Goal: Task Accomplishment & Management: Use online tool/utility

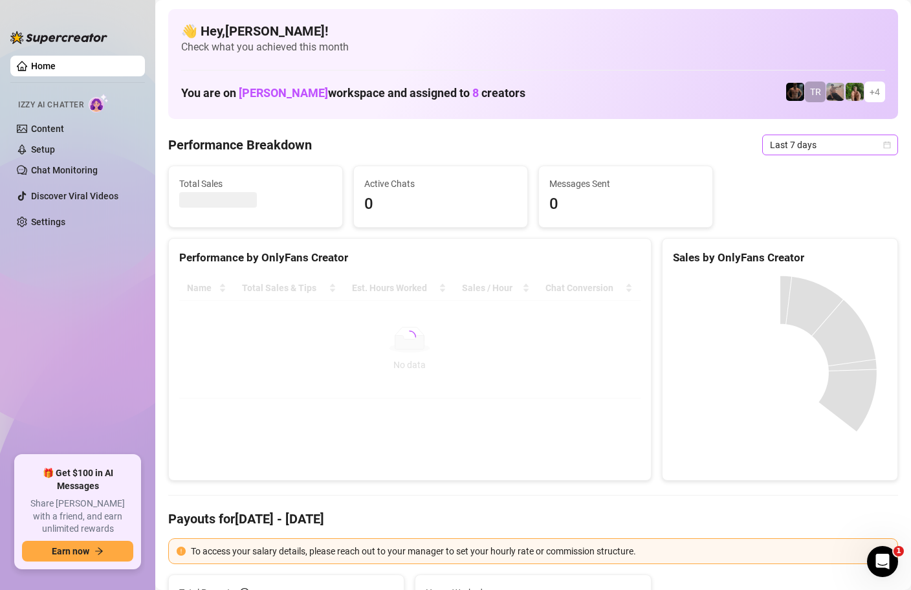
click at [887, 146] on icon "calendar" at bounding box center [887, 145] width 8 height 8
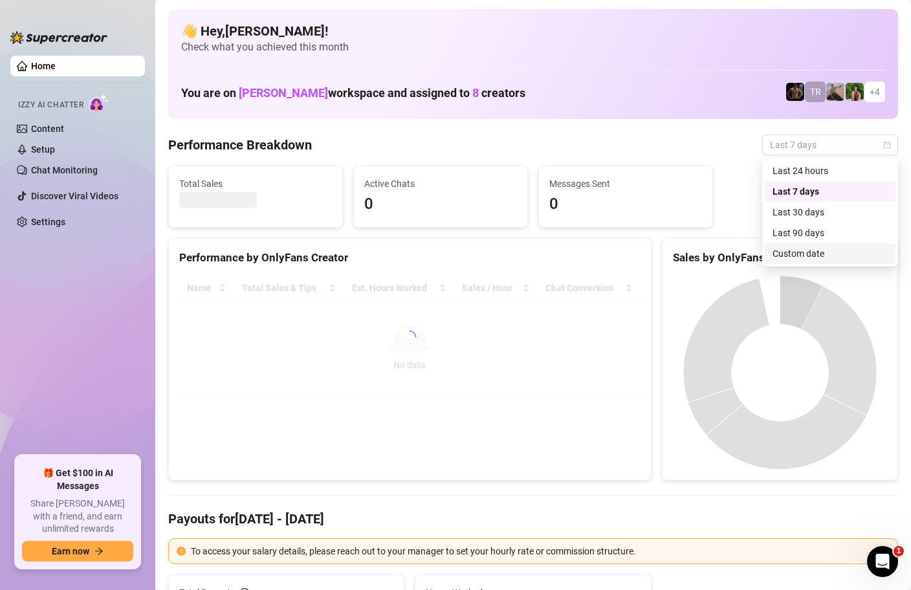
click at [819, 247] on div "Custom date" at bounding box center [830, 254] width 115 height 14
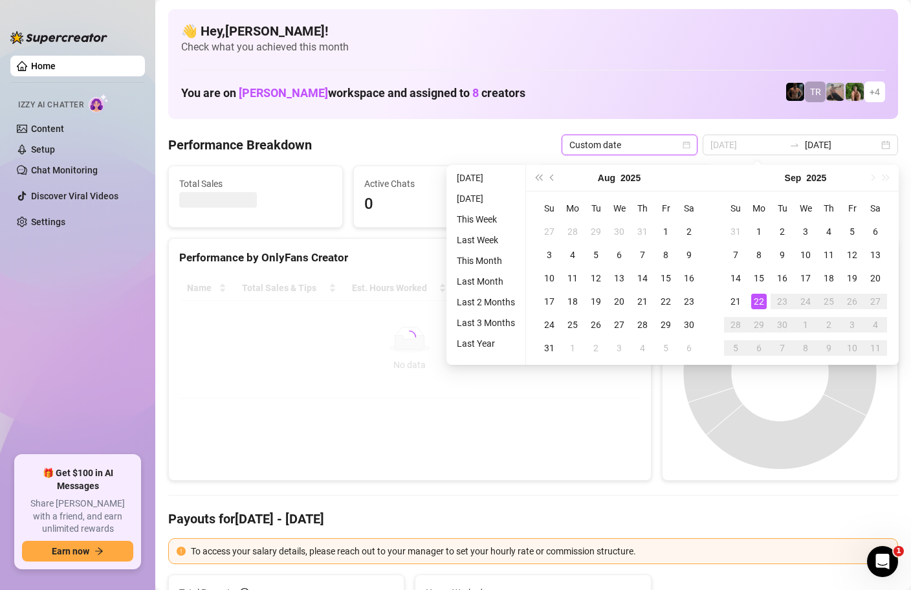
click at [761, 294] on div "22" at bounding box center [759, 302] width 16 height 16
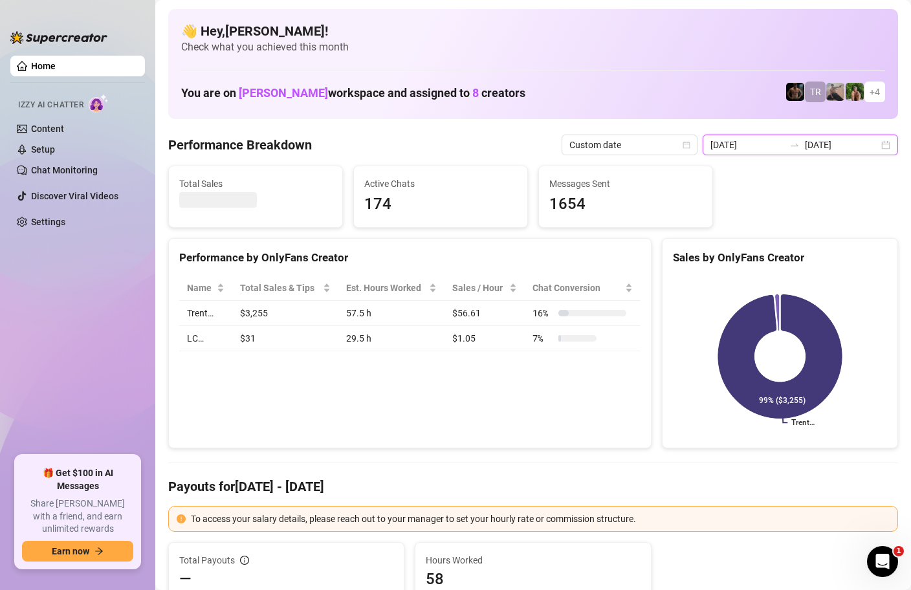
click at [781, 143] on input "[DATE]" at bounding box center [748, 145] width 74 height 14
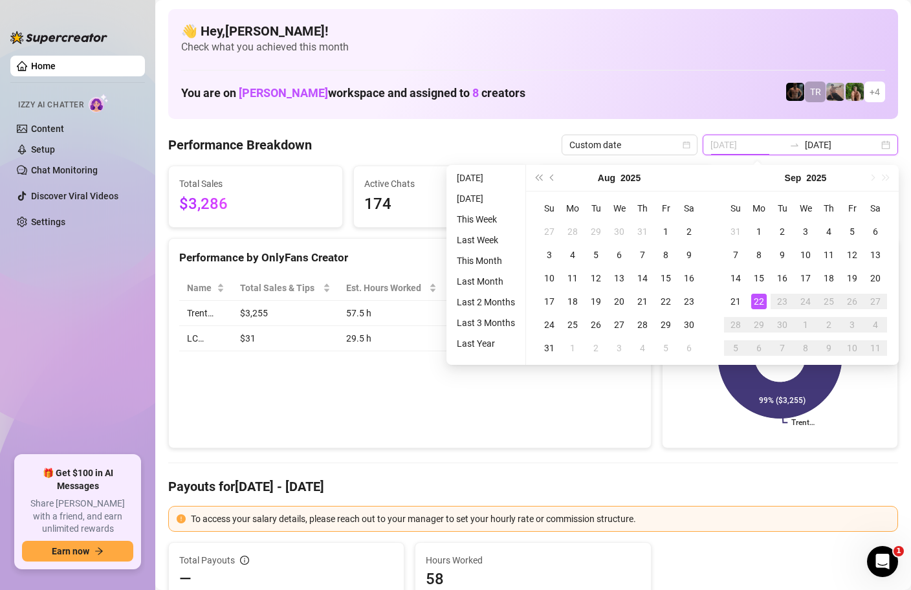
type input "[DATE]"
click at [753, 300] on div "22" at bounding box center [759, 302] width 16 height 16
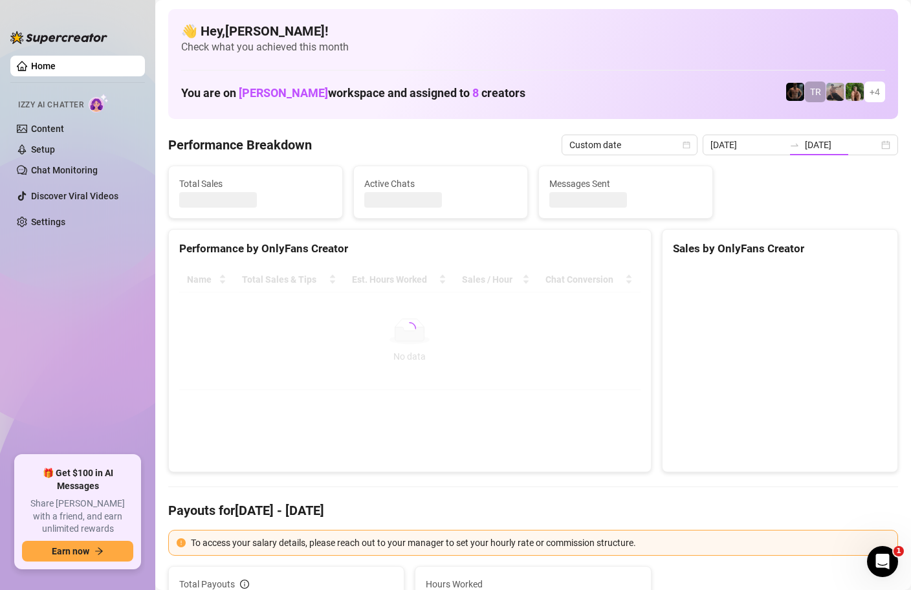
type input "[DATE]"
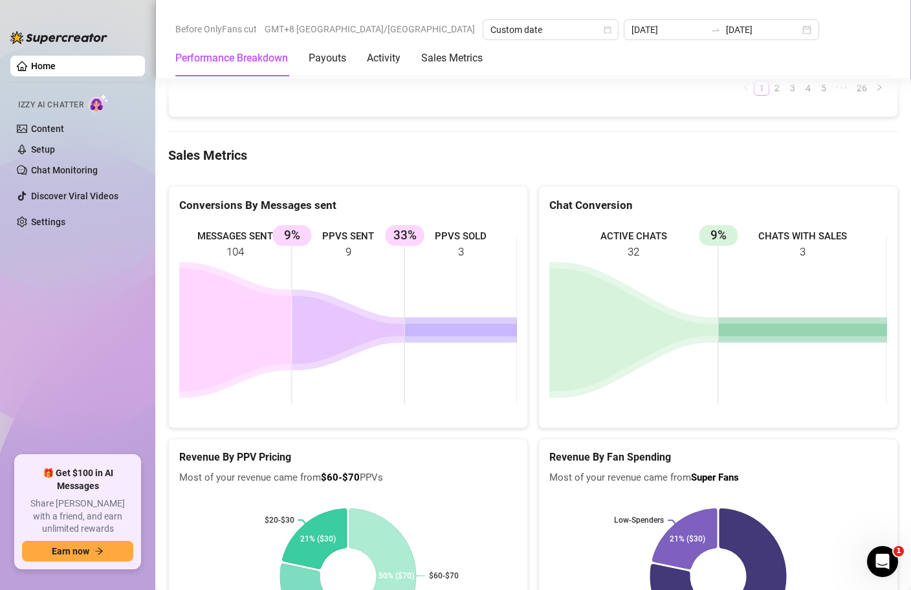
scroll to position [1986, 0]
